Goal: Task Accomplishment & Management: Complete application form

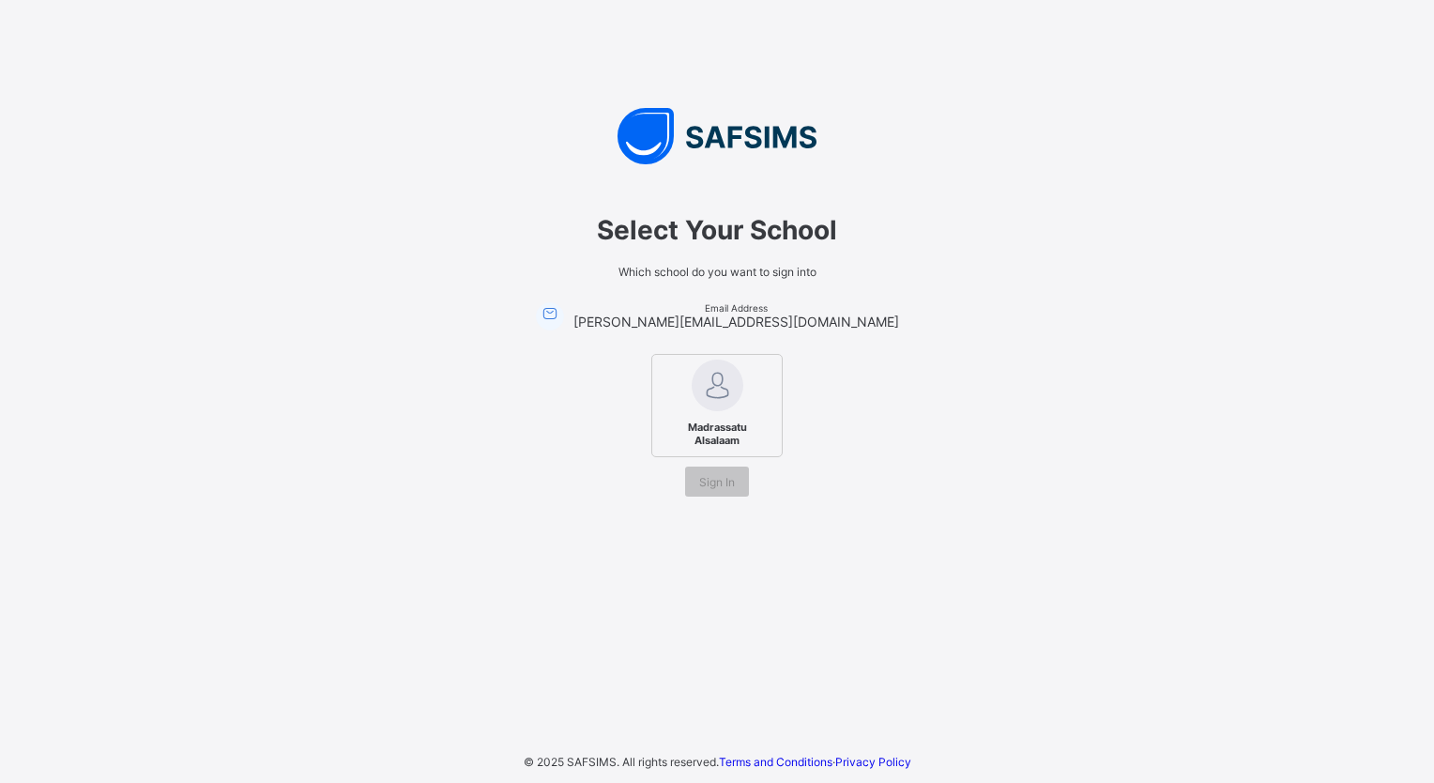
click at [607, 230] on span "Select Your School" at bounding box center [716, 230] width 525 height 32
click at [598, 223] on span "Select Your School" at bounding box center [716, 230] width 525 height 32
click at [724, 436] on span "Madrassatu Alsalaam" at bounding box center [717, 434] width 114 height 36
click at [724, 482] on span "Sign In" at bounding box center [717, 482] width 36 height 14
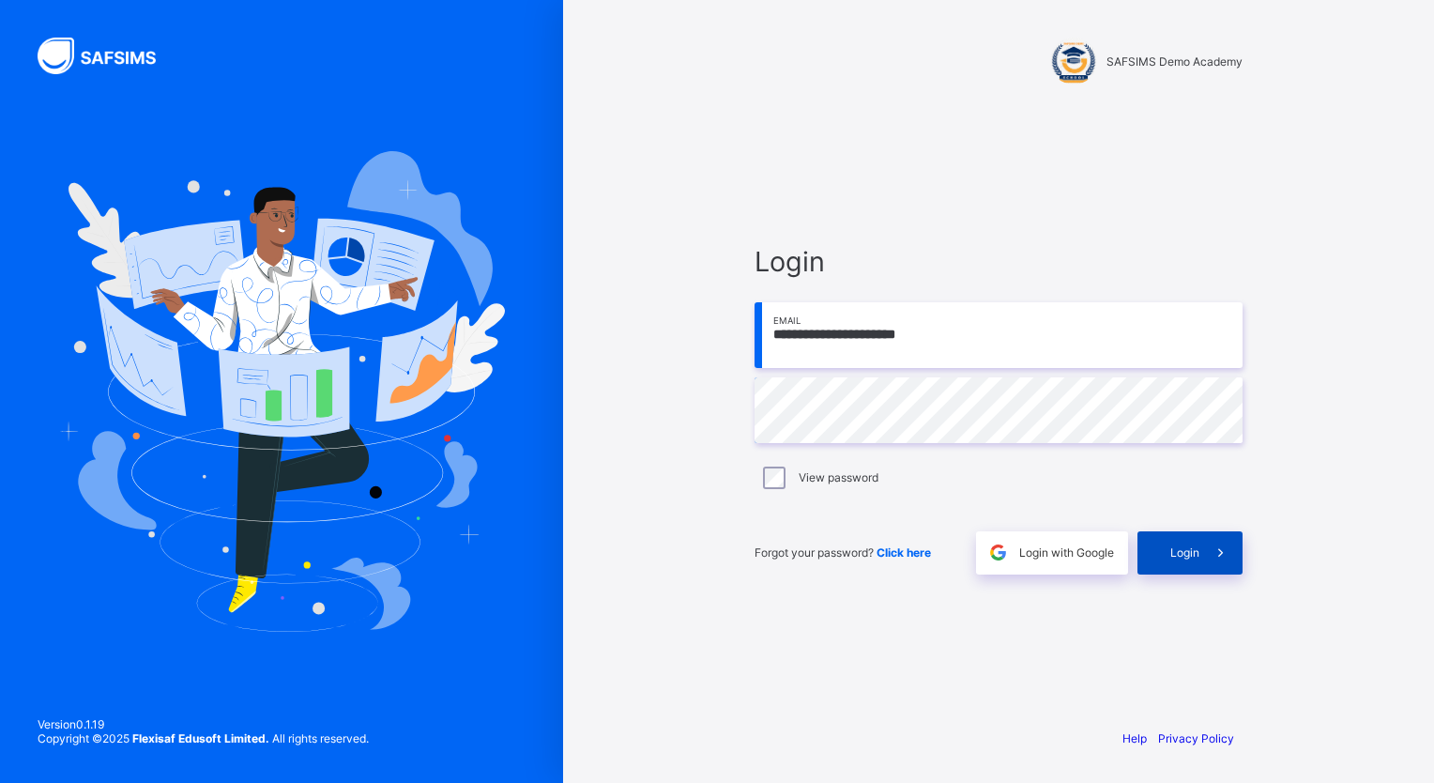
click at [1179, 554] on span "Login" at bounding box center [1184, 552] width 29 height 14
